Goal: Check status: Check status

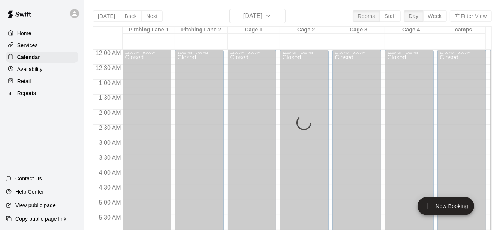
scroll to position [383, 0]
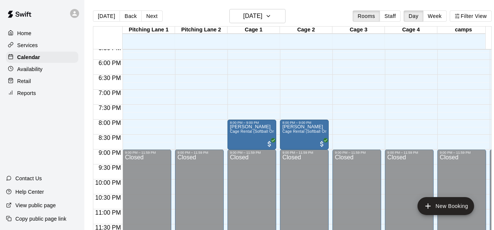
scroll to position [412, 0]
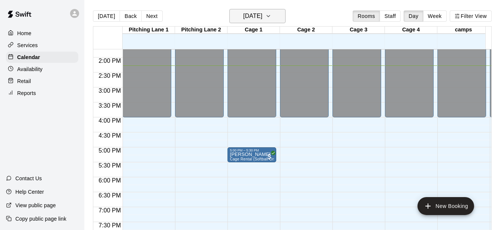
click at [243, 11] on h6 "[DATE]" at bounding box center [252, 16] width 19 height 10
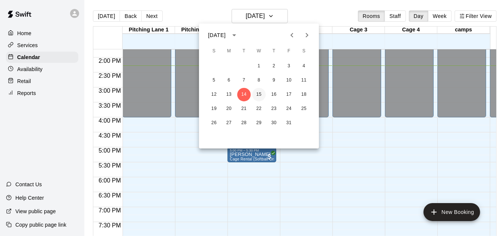
click at [257, 90] on button "15" at bounding box center [258, 94] width 13 height 13
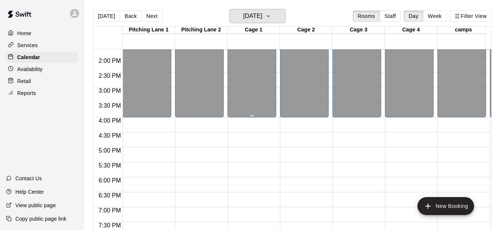
scroll to position [529, 0]
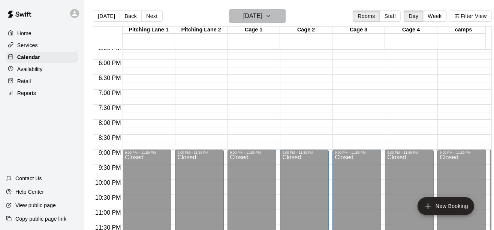
click at [243, 17] on h6 "[DATE]" at bounding box center [252, 16] width 19 height 10
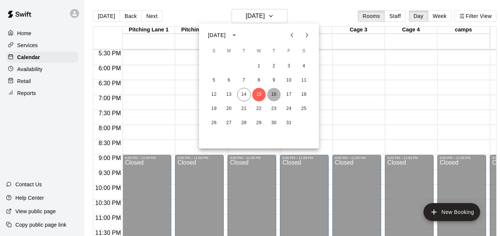
click at [273, 96] on button "16" at bounding box center [273, 94] width 13 height 13
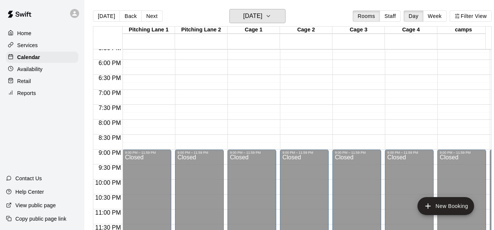
scroll to position [412, 0]
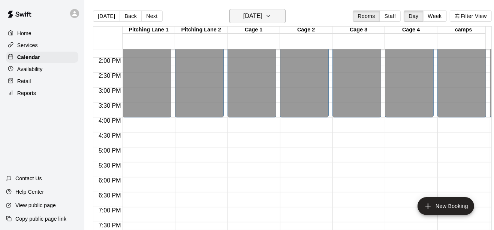
click at [266, 9] on button "[DATE]" at bounding box center [257, 16] width 56 height 14
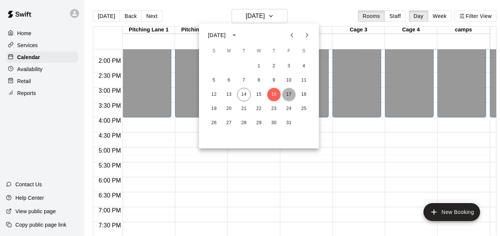
click at [293, 98] on button "17" at bounding box center [288, 94] width 13 height 13
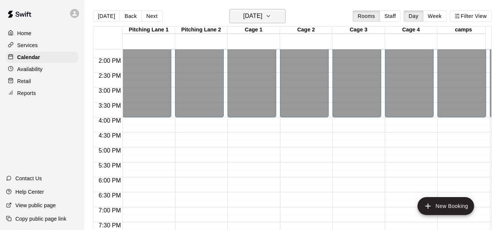
click at [252, 12] on h6 "[DATE]" at bounding box center [252, 16] width 19 height 10
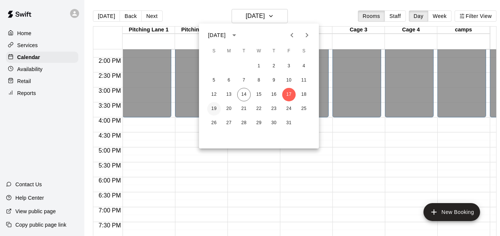
click at [209, 106] on button "19" at bounding box center [213, 108] width 13 height 13
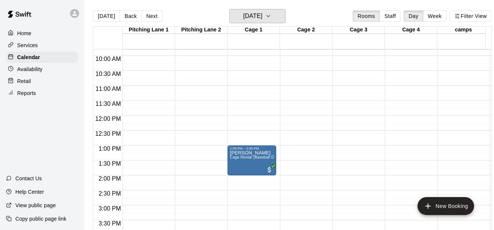
scroll to position [176, 0]
